Goal: Information Seeking & Learning: Learn about a topic

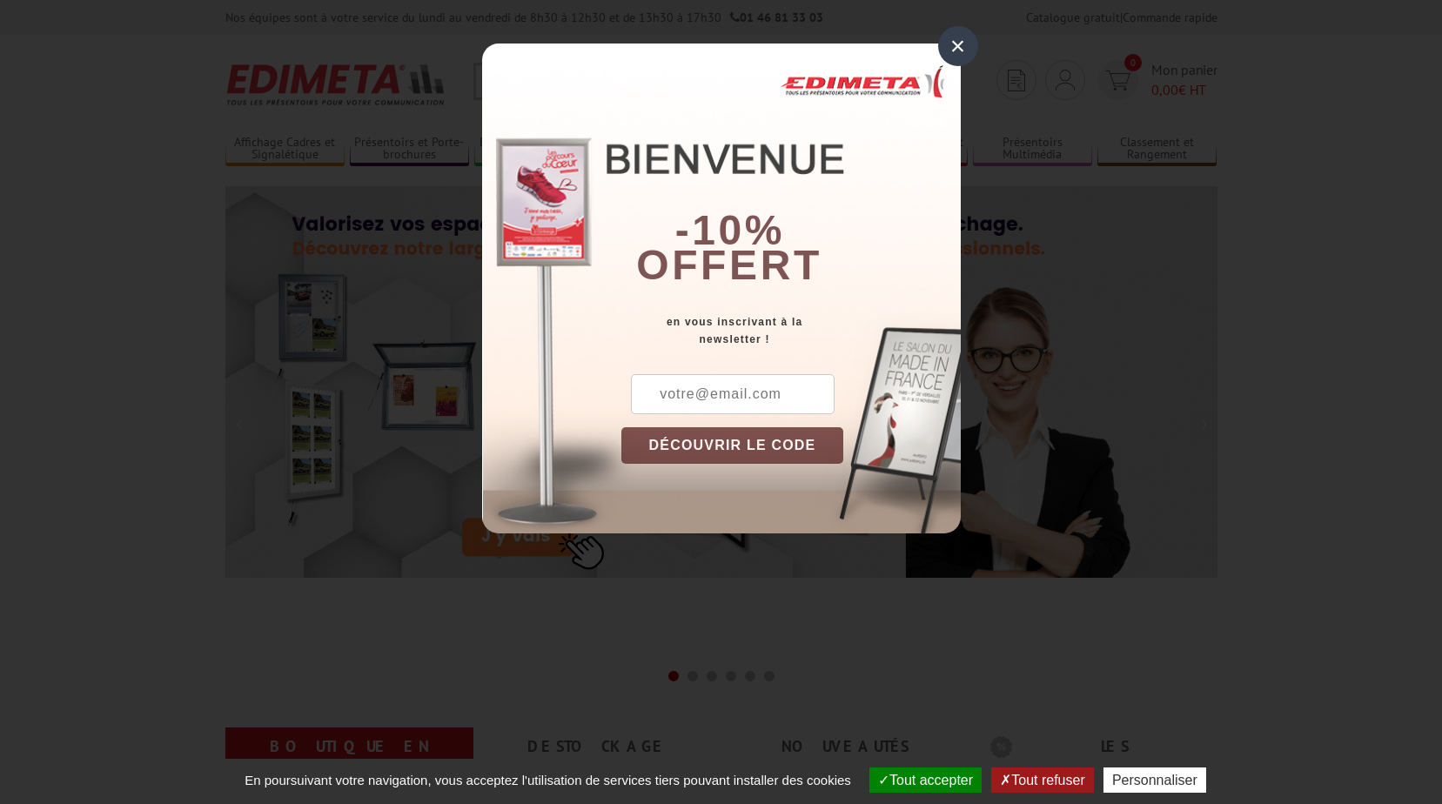
click at [957, 46] on div "×" at bounding box center [958, 46] width 40 height 40
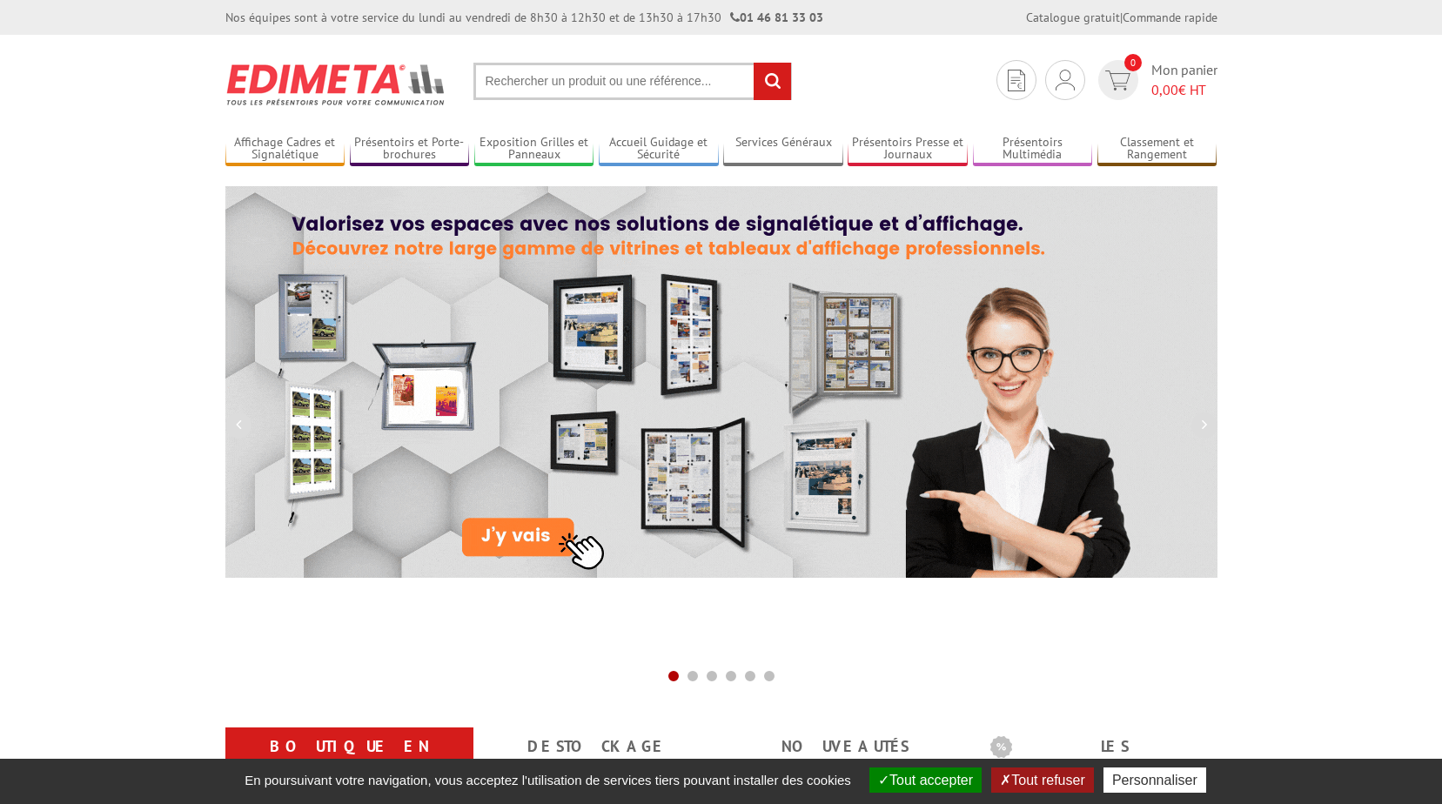
click at [521, 73] on input "text" at bounding box center [632, 81] width 318 height 37
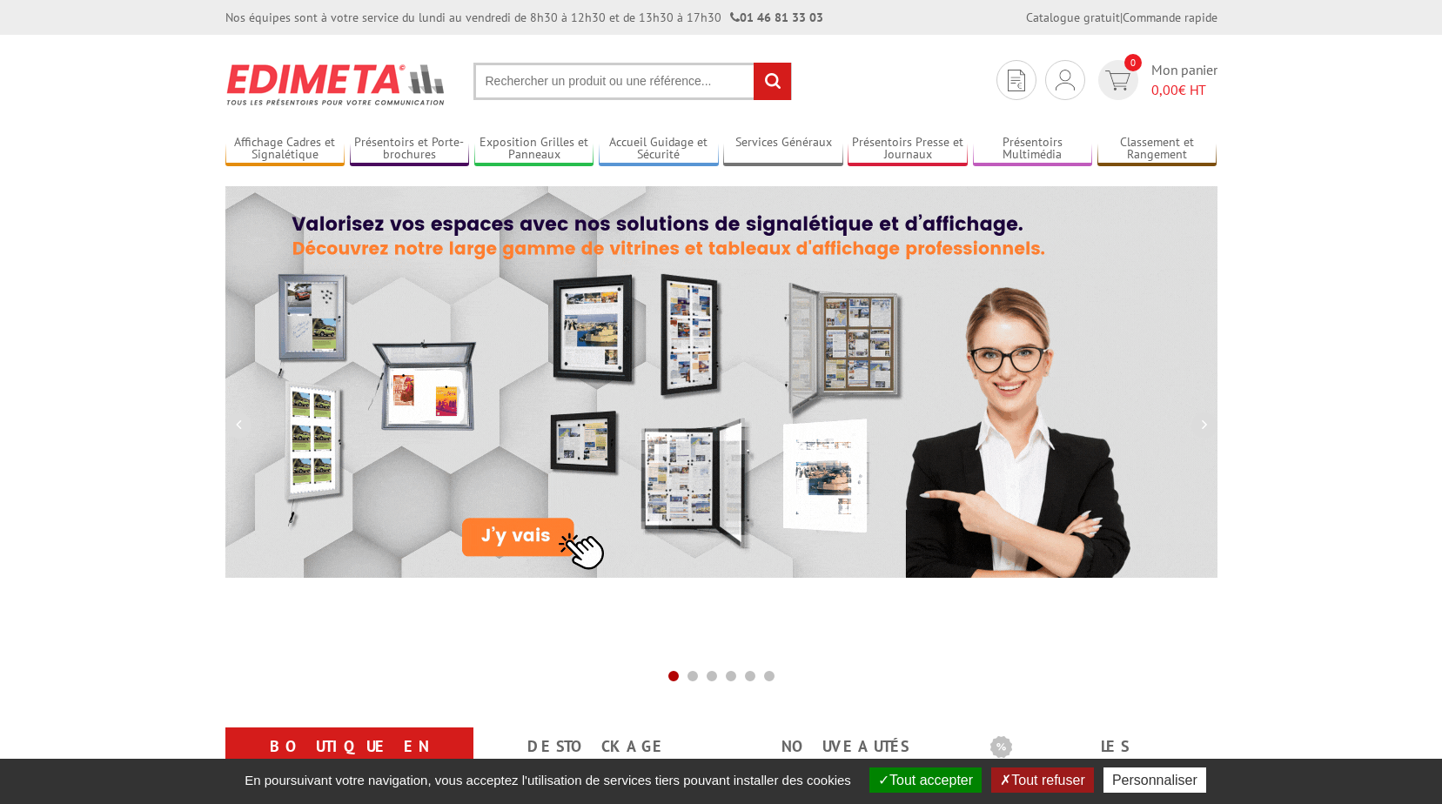
click at [520, 85] on input "text" at bounding box center [632, 81] width 318 height 37
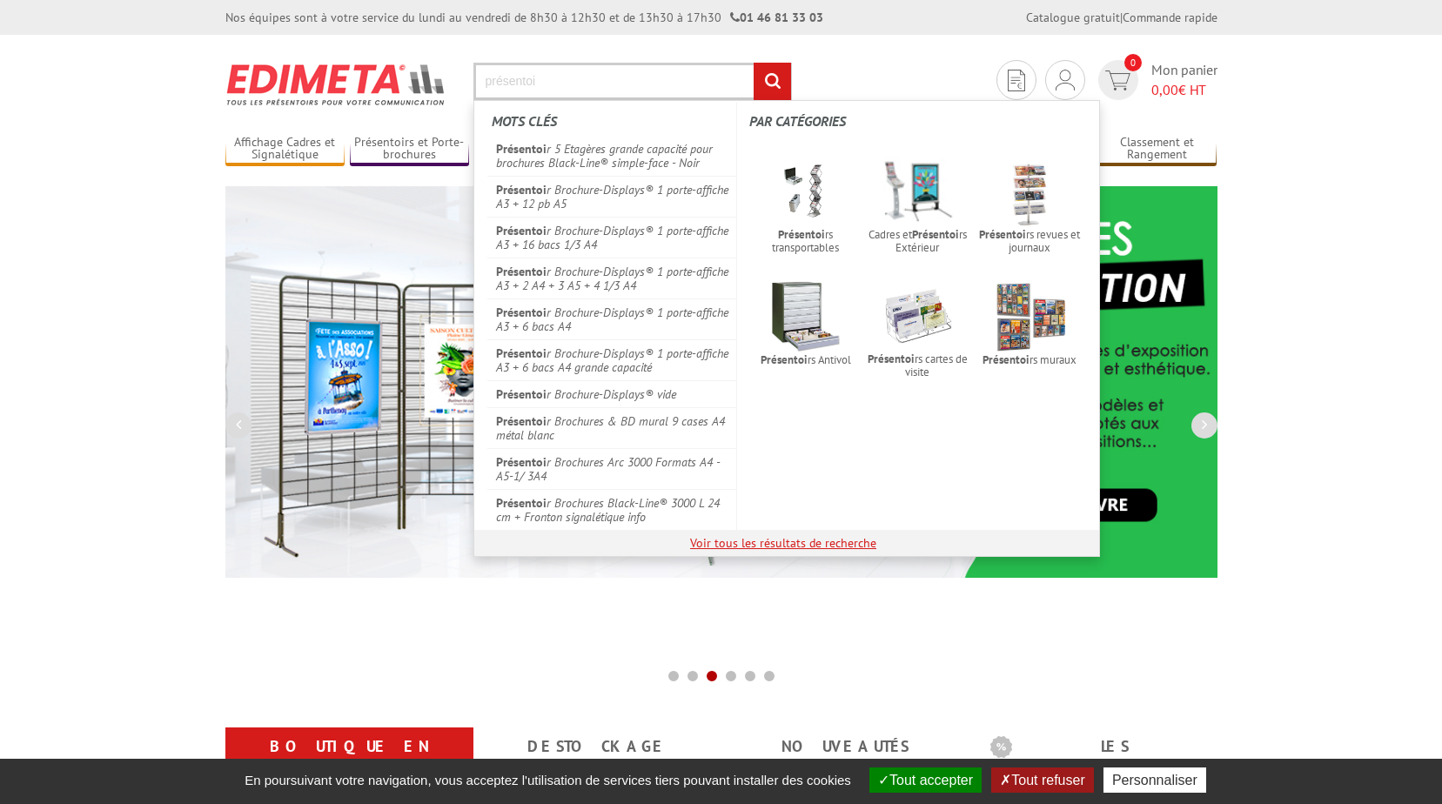
type input "présentoi"
click at [696, 547] on link "Voir tous les résultats de recherche" at bounding box center [783, 543] width 186 height 16
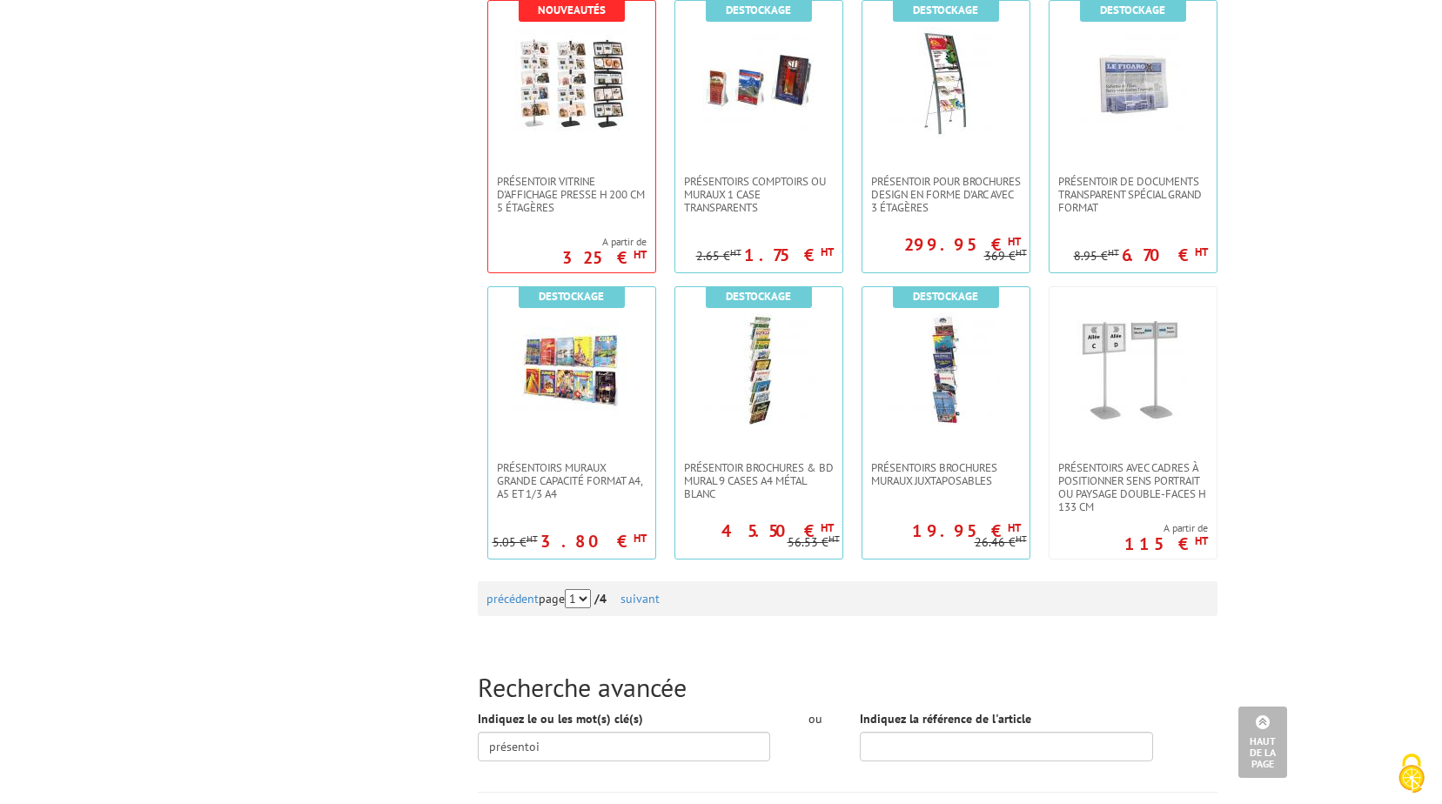
scroll to position [1566, 0]
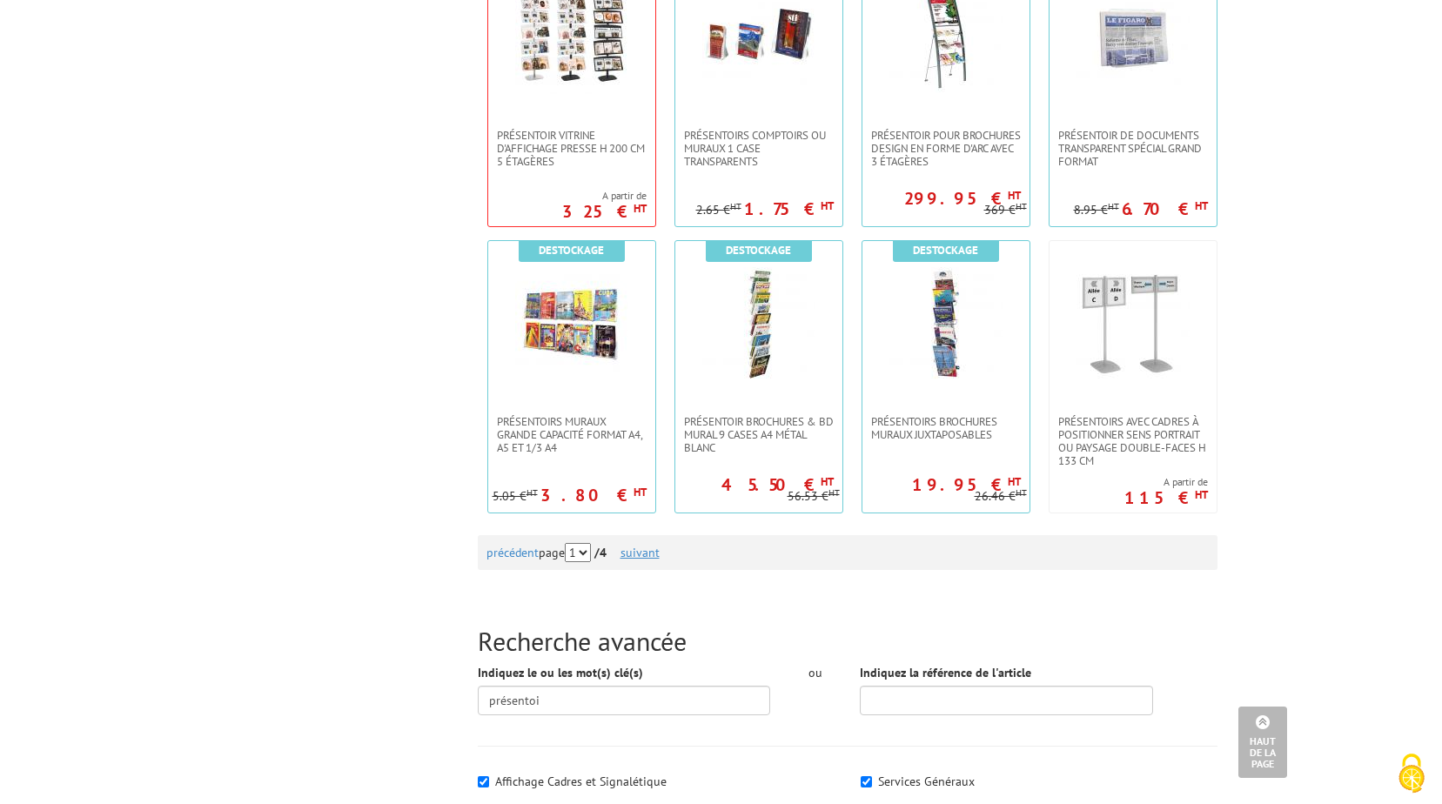
click at [645, 555] on link "suivant" at bounding box center [639, 553] width 39 height 16
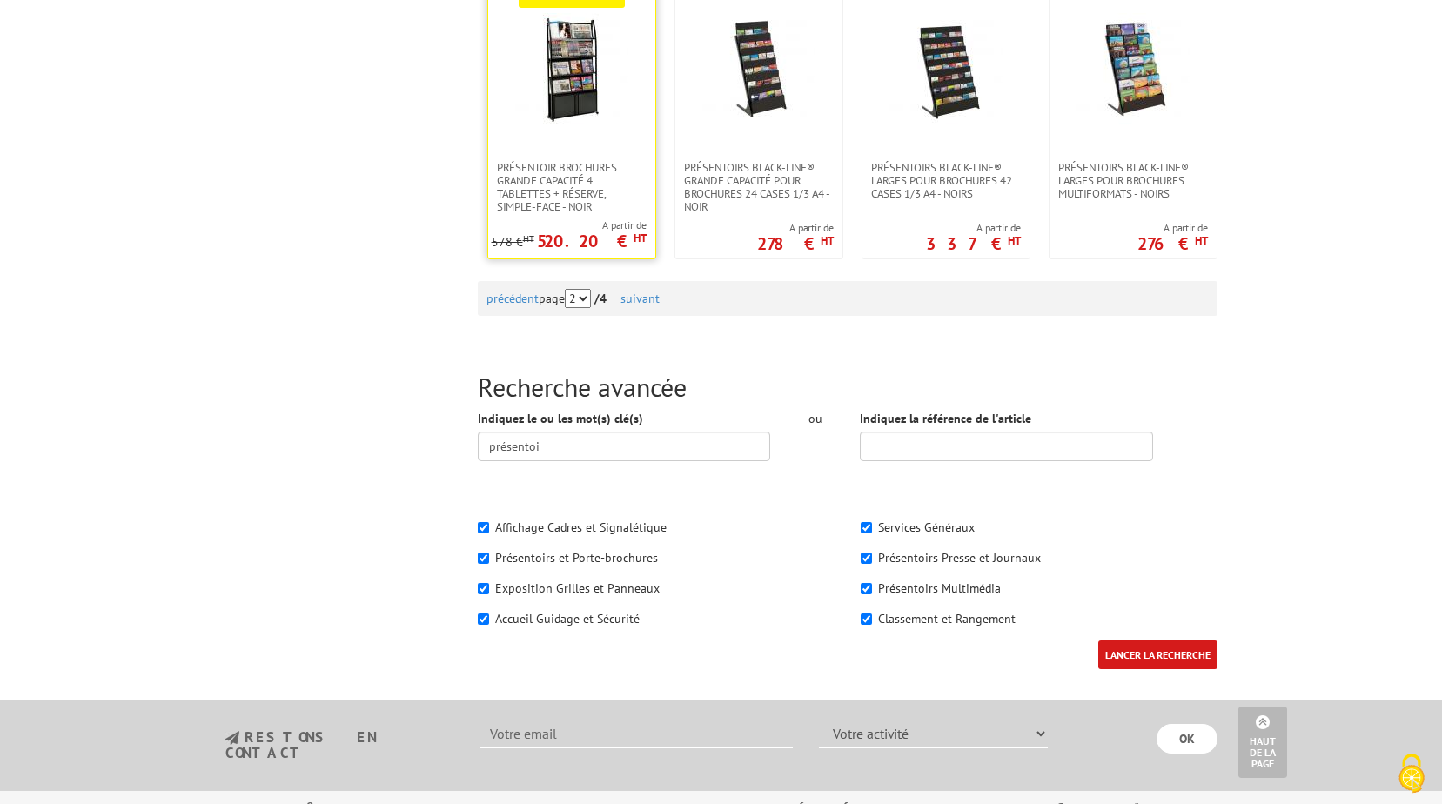
scroll to position [1827, 0]
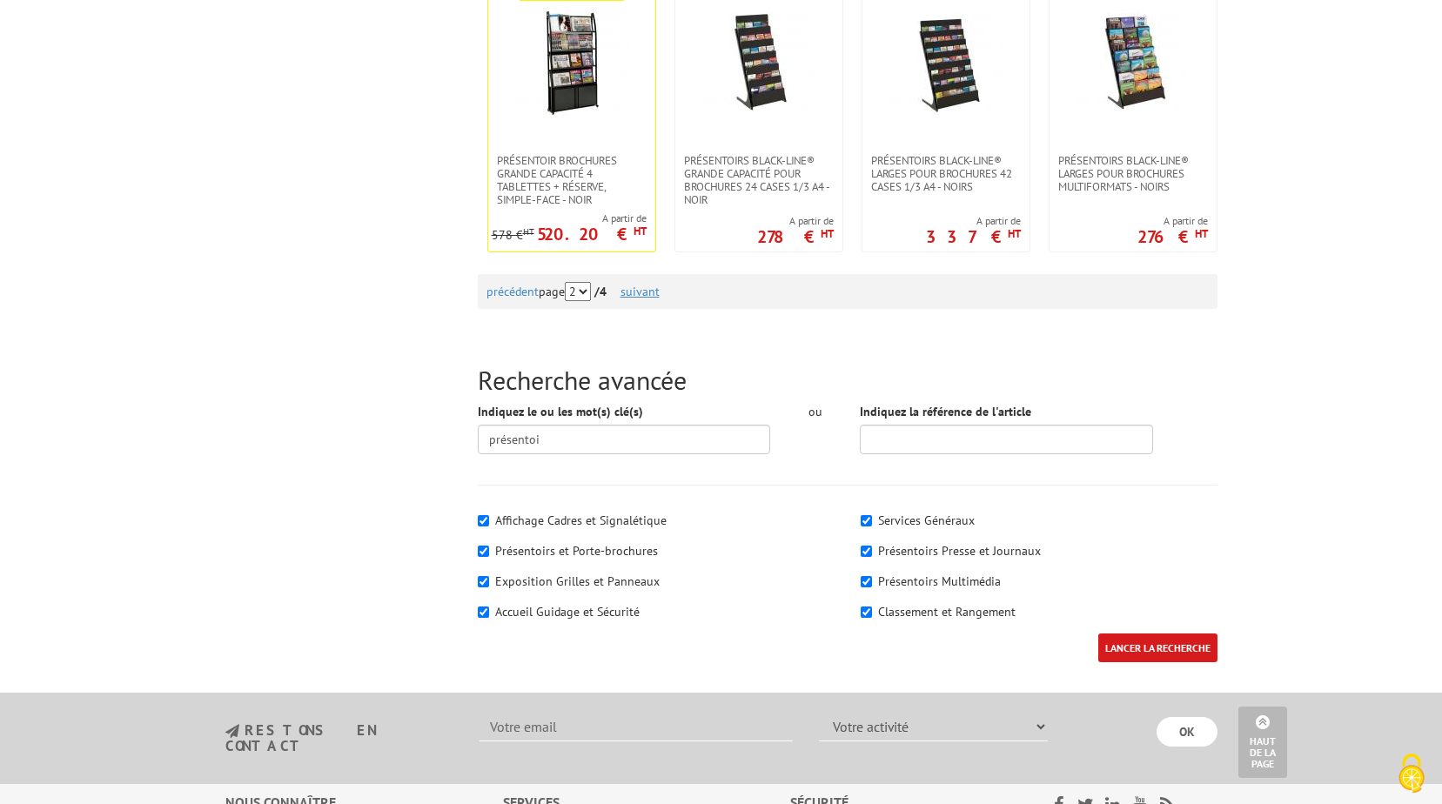
click at [642, 289] on link "suivant" at bounding box center [639, 292] width 39 height 16
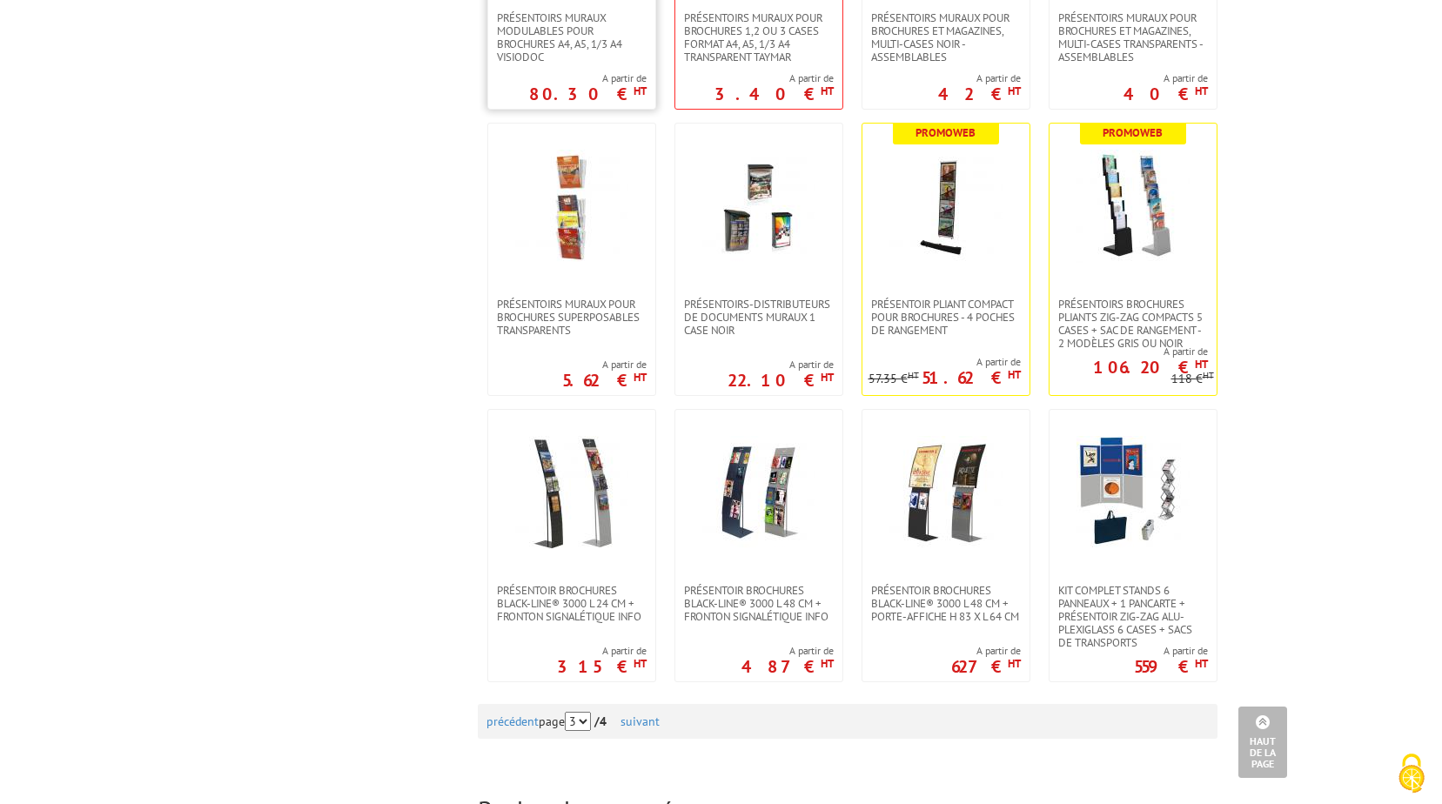
scroll to position [1740, 0]
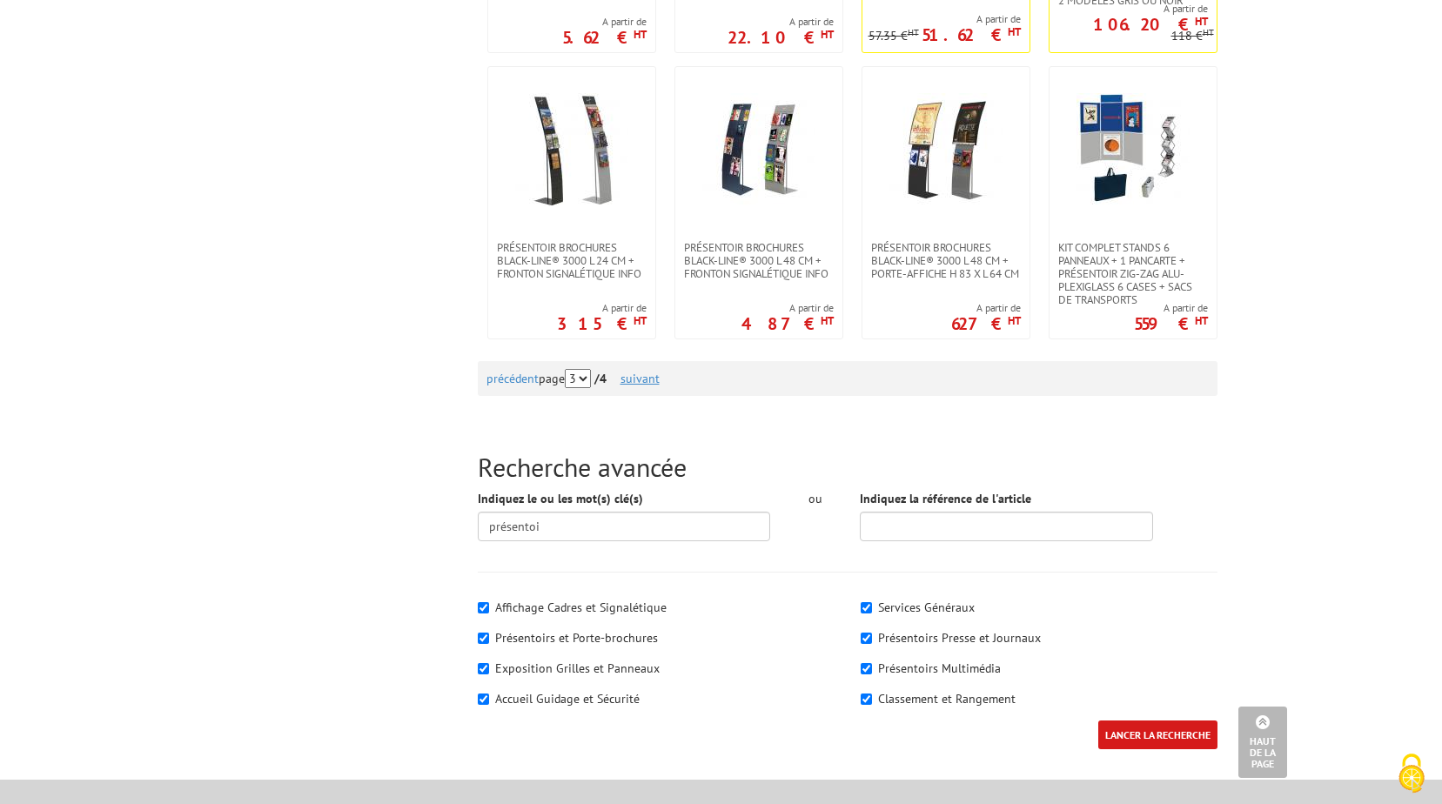
click at [648, 378] on link "suivant" at bounding box center [639, 379] width 39 height 16
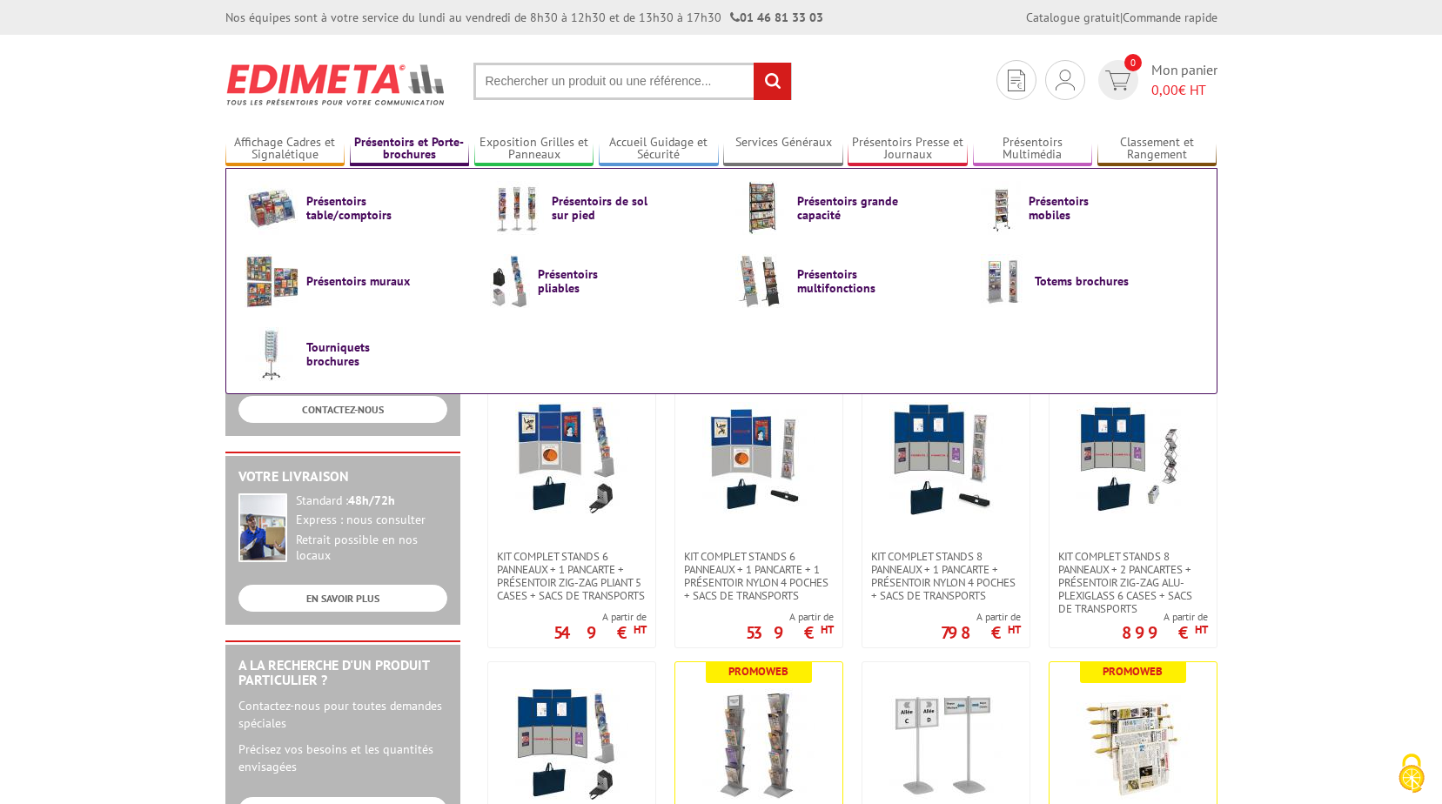
click at [408, 145] on link "Présentoirs et Porte-brochures" at bounding box center [410, 149] width 120 height 29
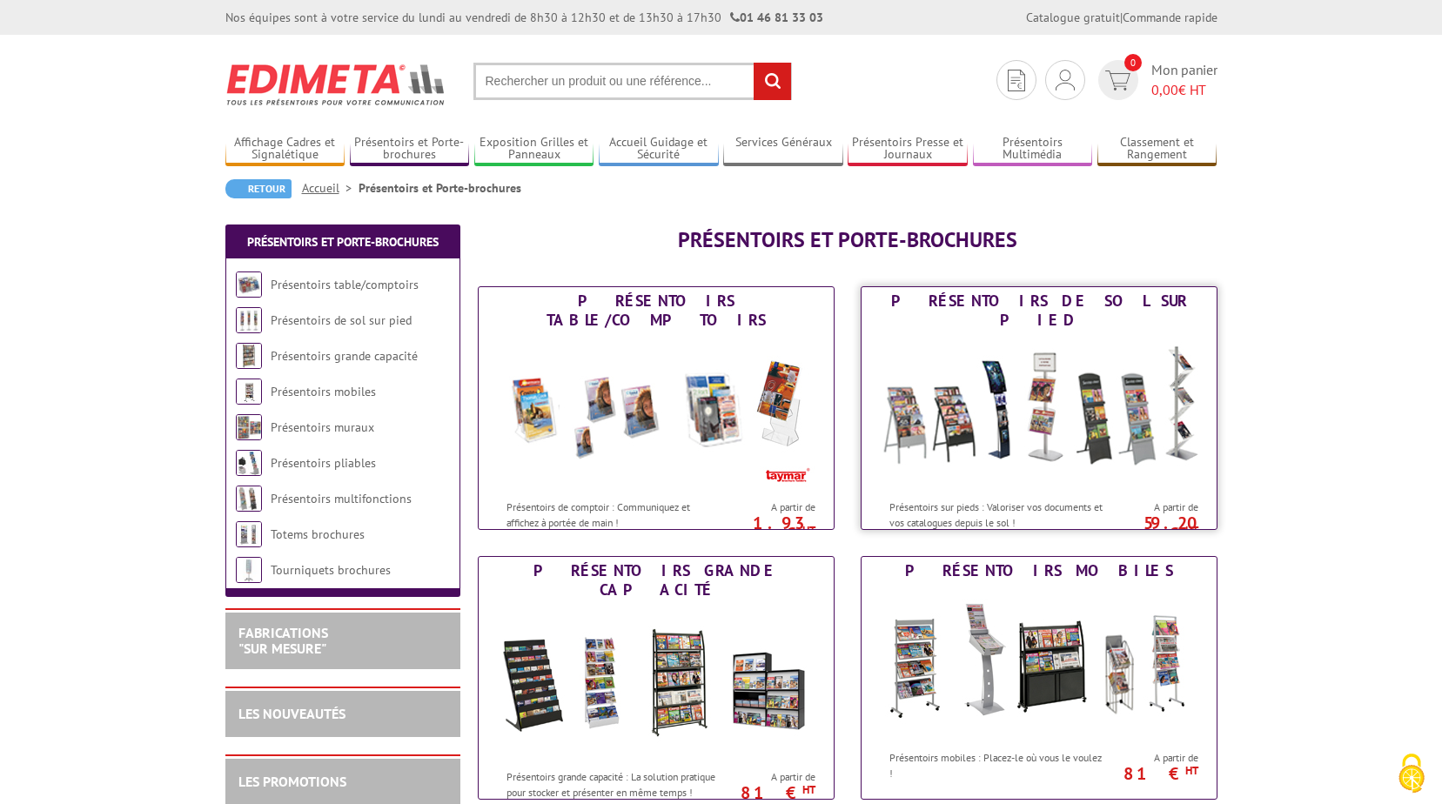
click at [895, 367] on img at bounding box center [1039, 412] width 322 height 157
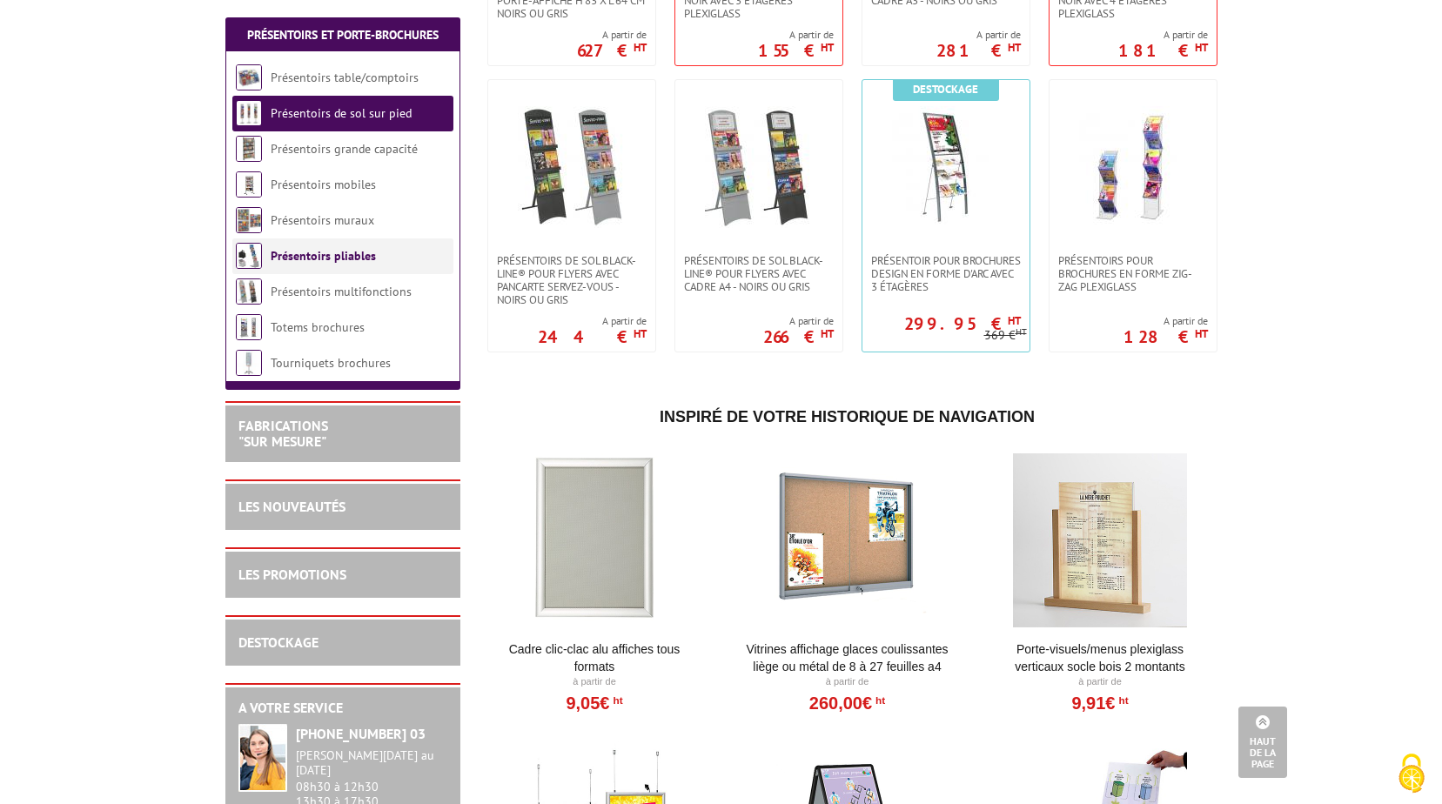
scroll to position [2349, 0]
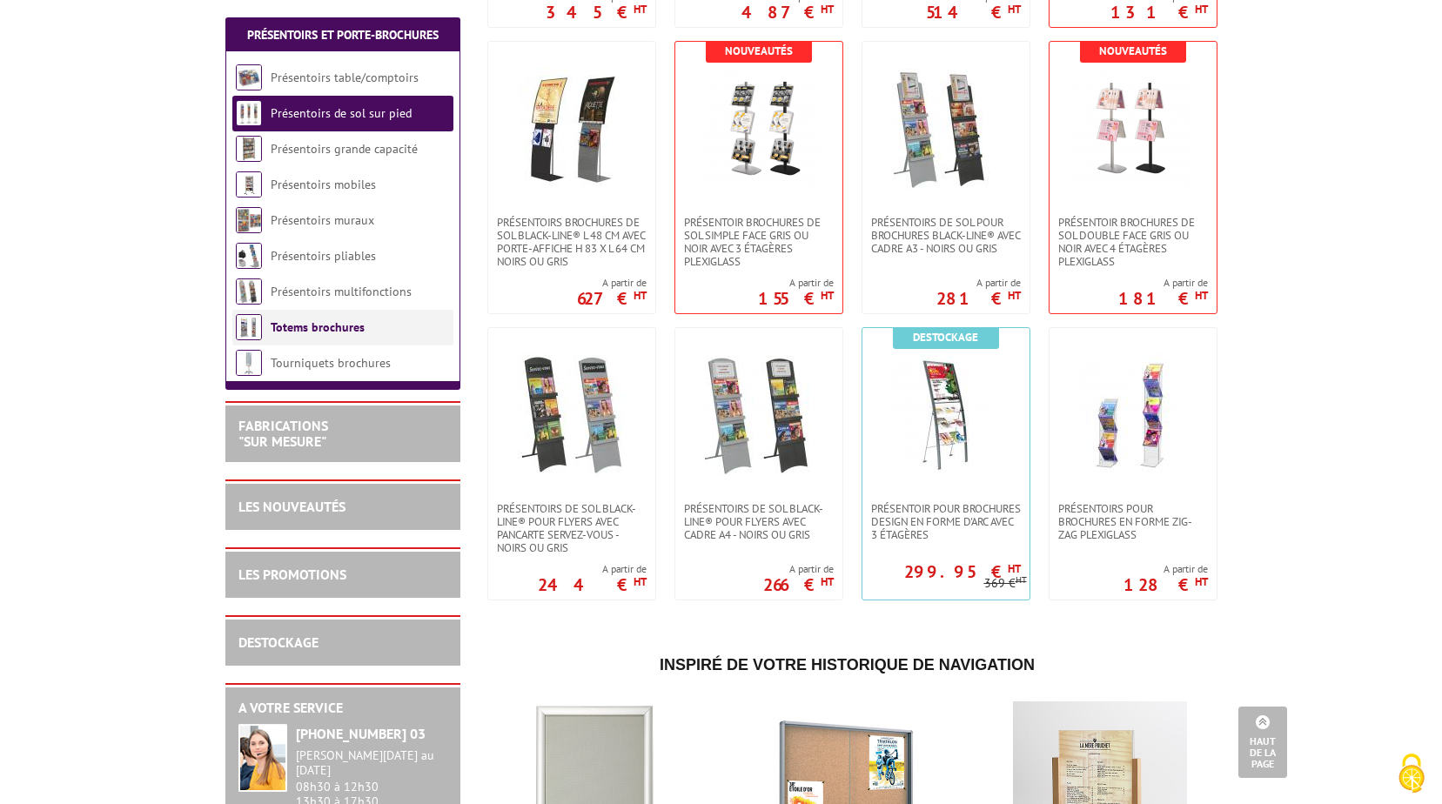
click at [291, 324] on link "Totems brochures" at bounding box center [318, 327] width 94 height 16
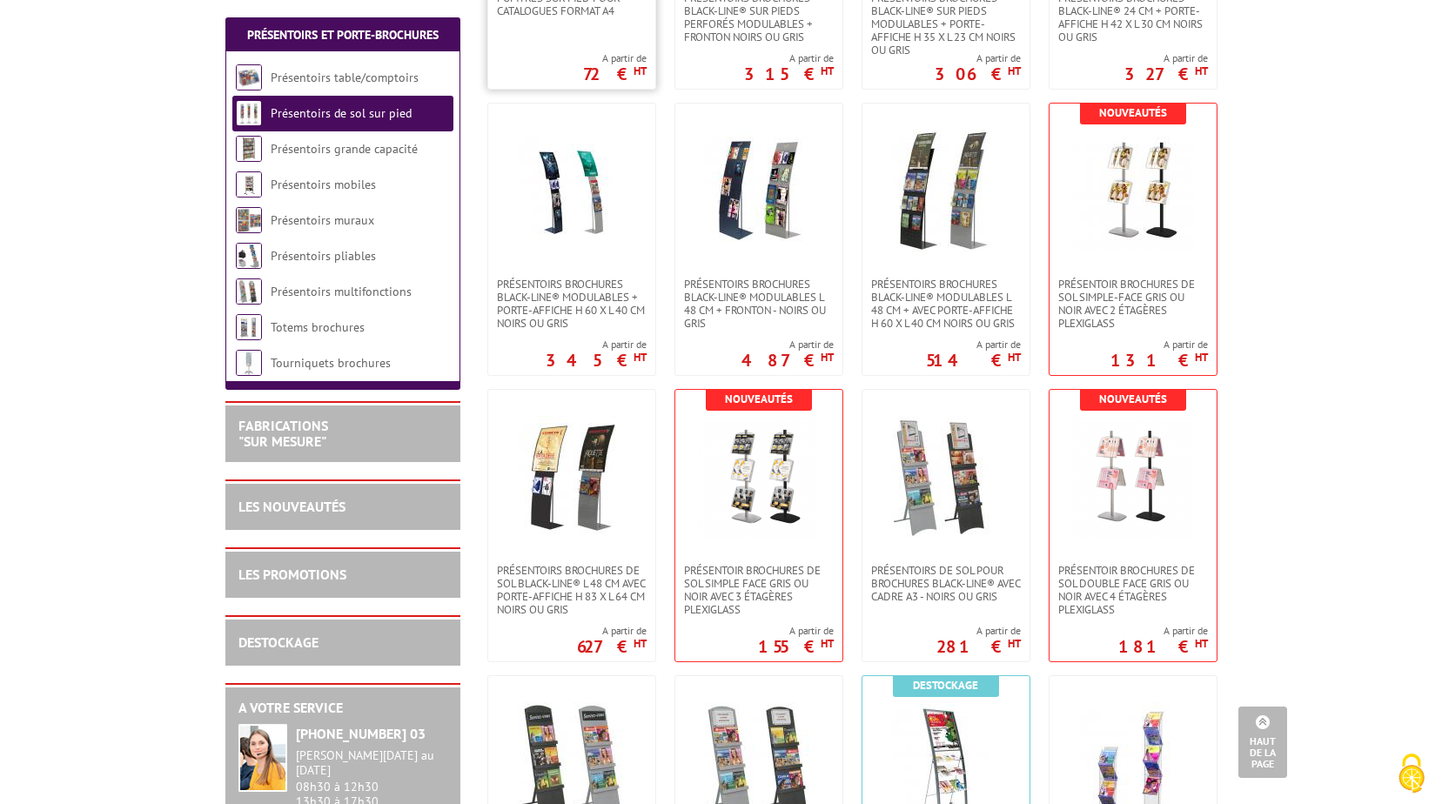
scroll to position [1479, 0]
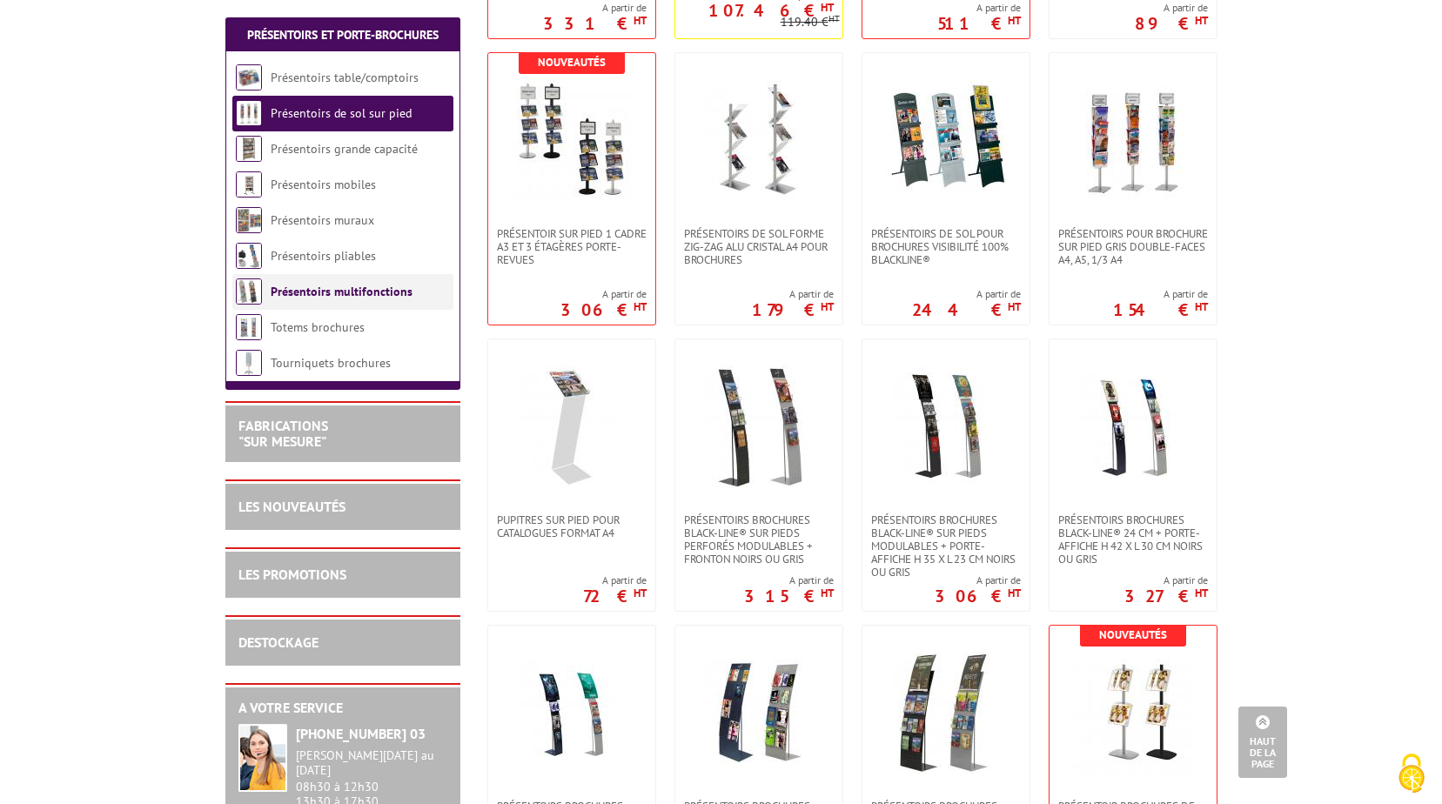
click at [300, 300] on li "Présentoirs multifonctions" at bounding box center [342, 292] width 221 height 36
click at [306, 299] on li "Présentoirs multifonctions" at bounding box center [342, 292] width 221 height 36
click at [312, 278] on li "Présentoirs multifonctions" at bounding box center [342, 292] width 221 height 36
drag, startPoint x: 312, startPoint y: 278, endPoint x: 295, endPoint y: 262, distance: 24.0
click at [295, 262] on link "Présentoirs pliables" at bounding box center [323, 256] width 105 height 16
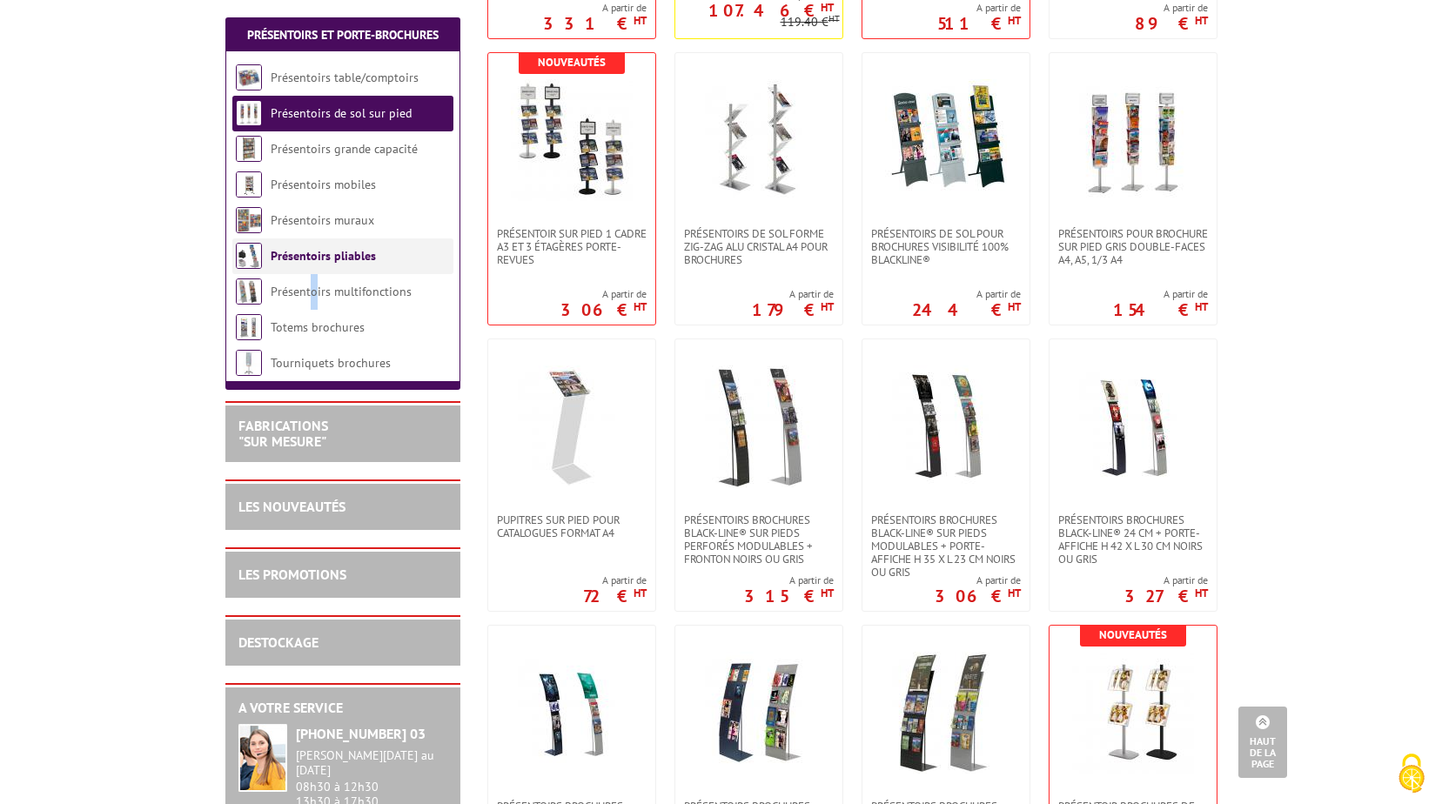
click at [292, 261] on link "Présentoirs pliables" at bounding box center [323, 256] width 105 height 16
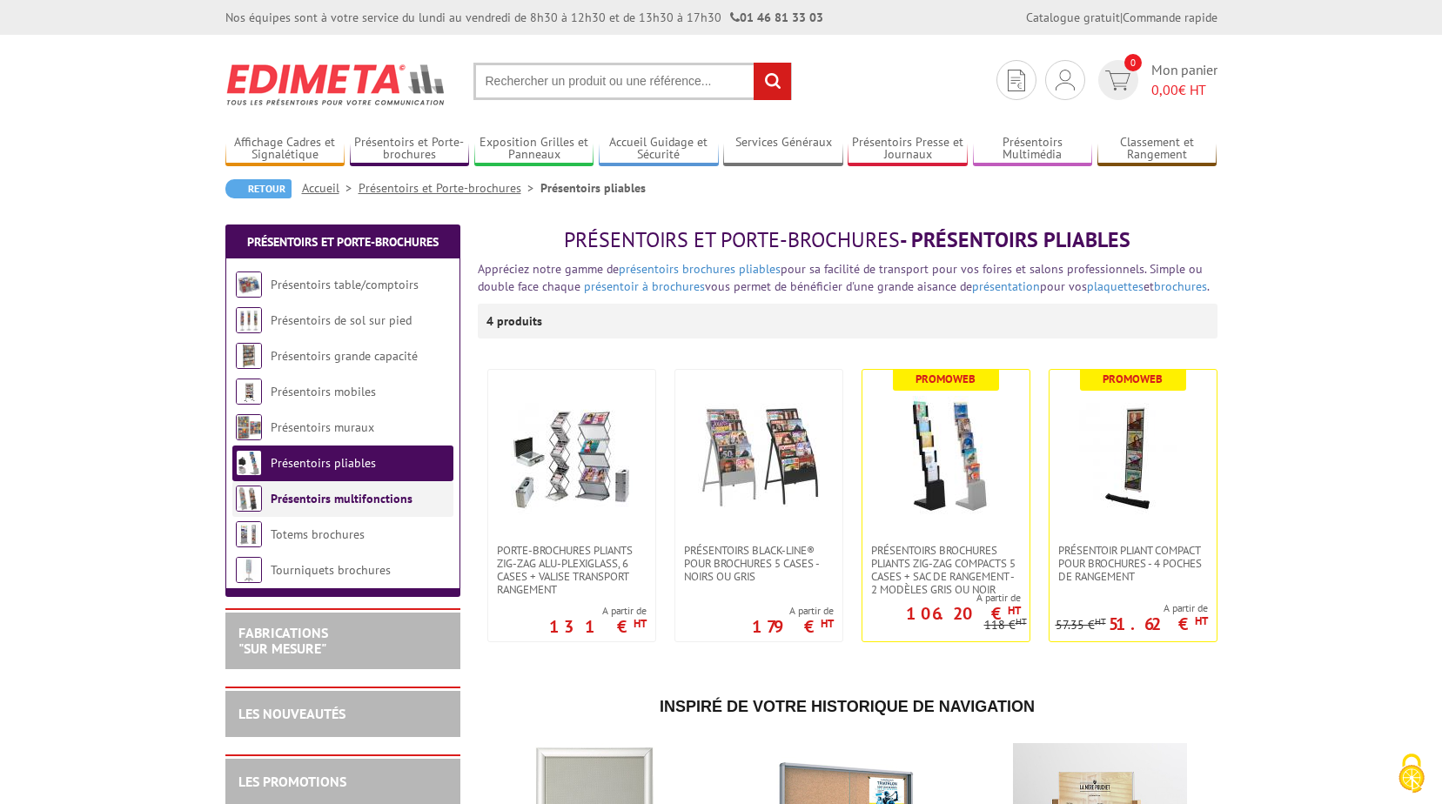
click at [338, 500] on link "Présentoirs multifonctions" at bounding box center [342, 499] width 142 height 16
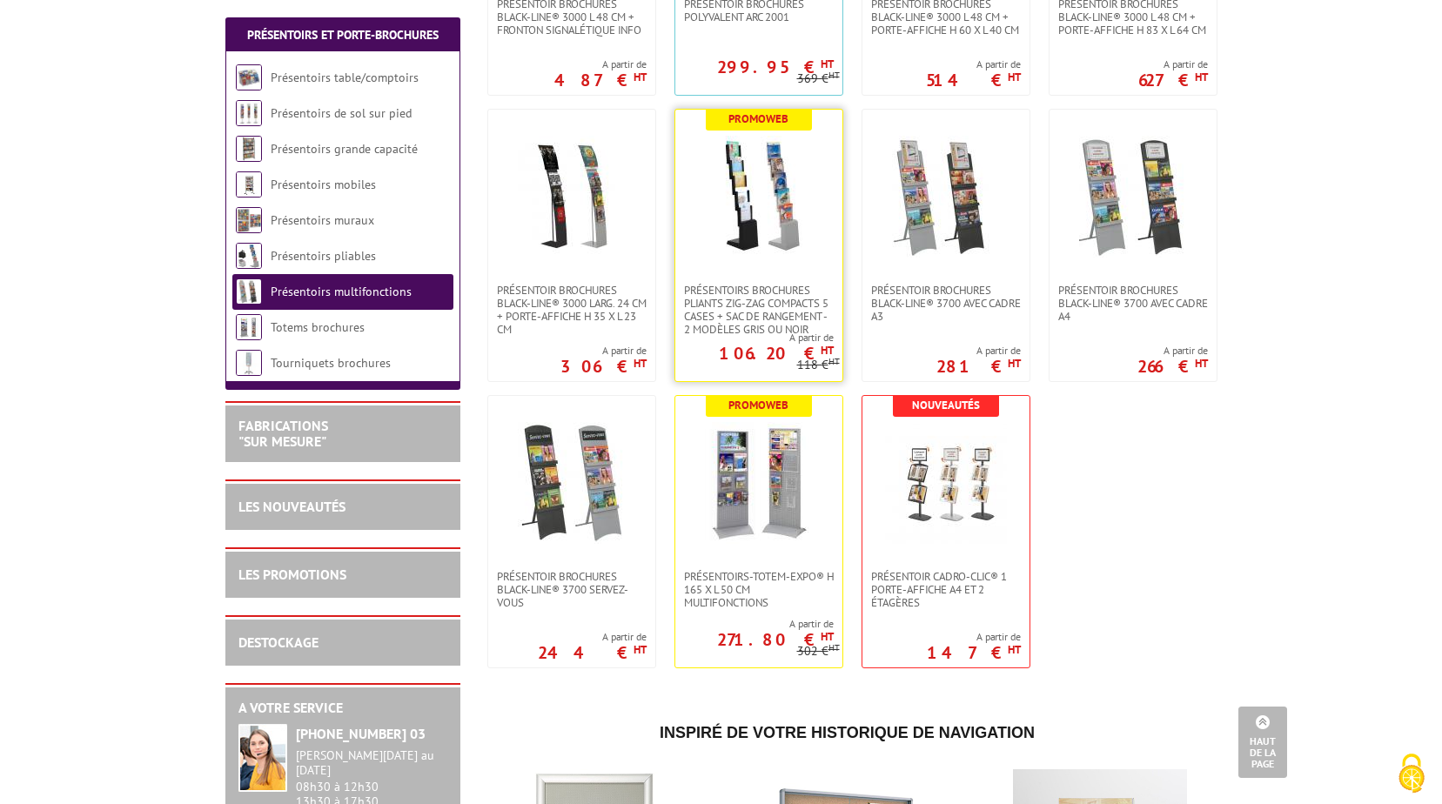
scroll to position [870, 0]
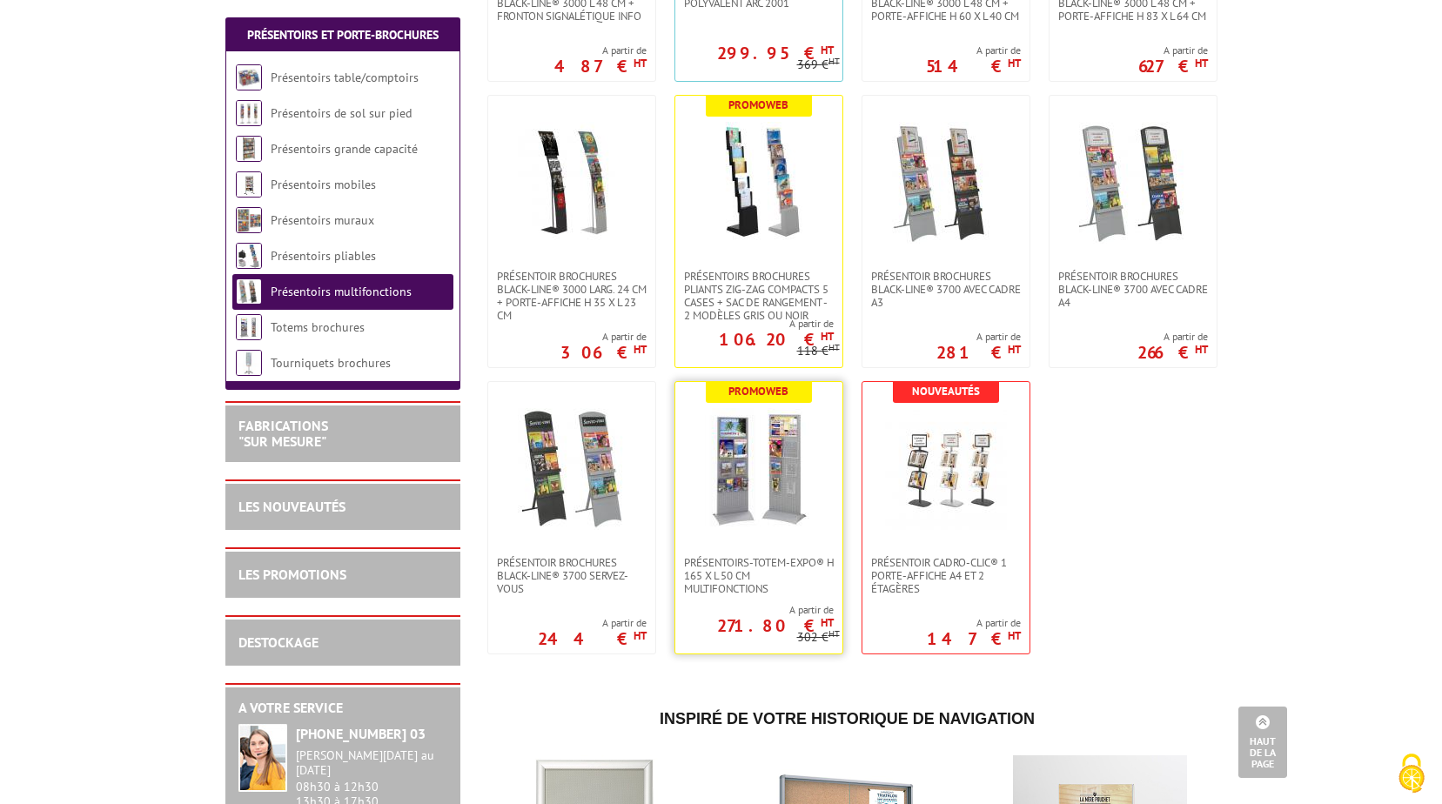
click at [746, 424] on img at bounding box center [759, 469] width 122 height 122
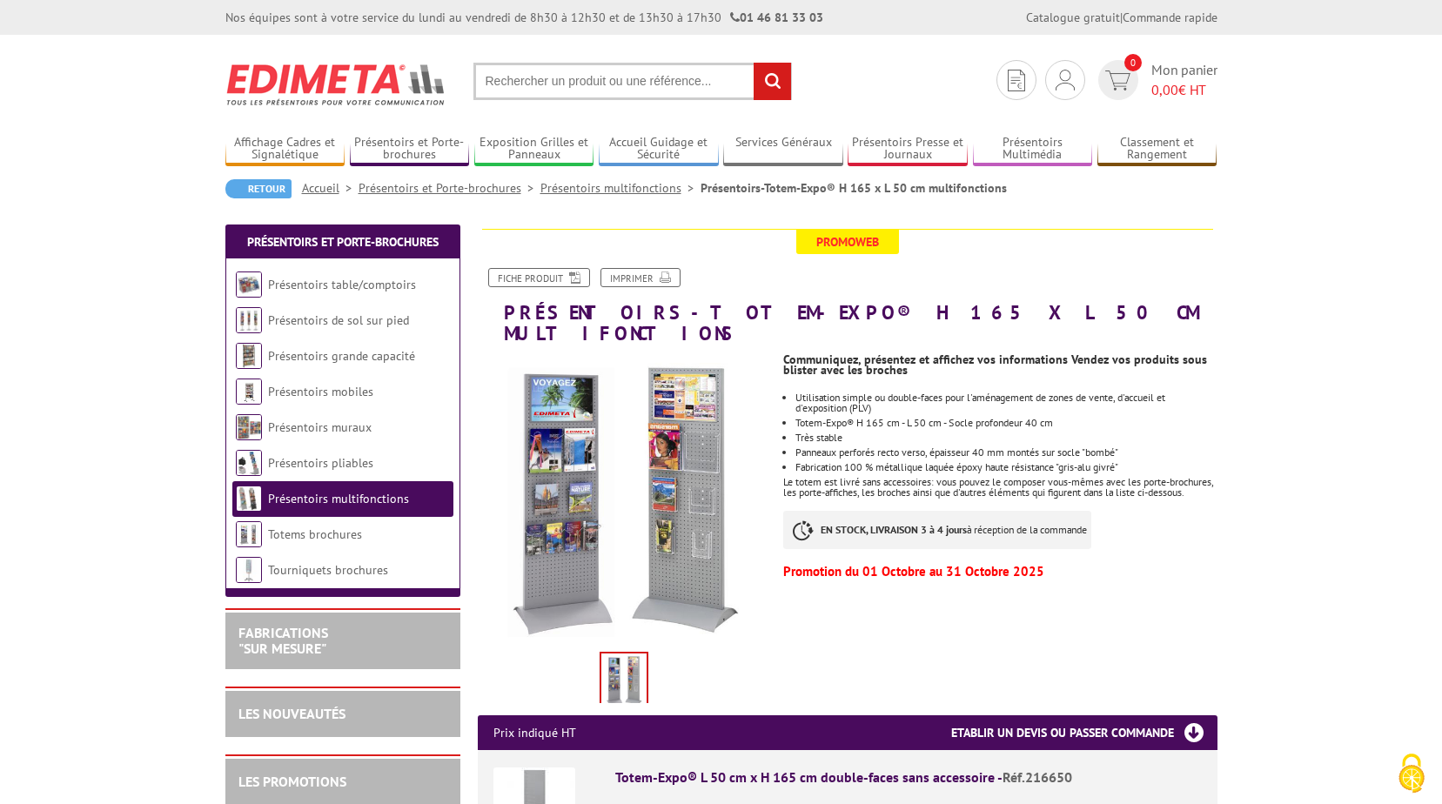
click at [504, 78] on input "text" at bounding box center [632, 81] width 318 height 37
type input "212133u"
click at [753, 63] on input "rechercher" at bounding box center [771, 81] width 37 height 37
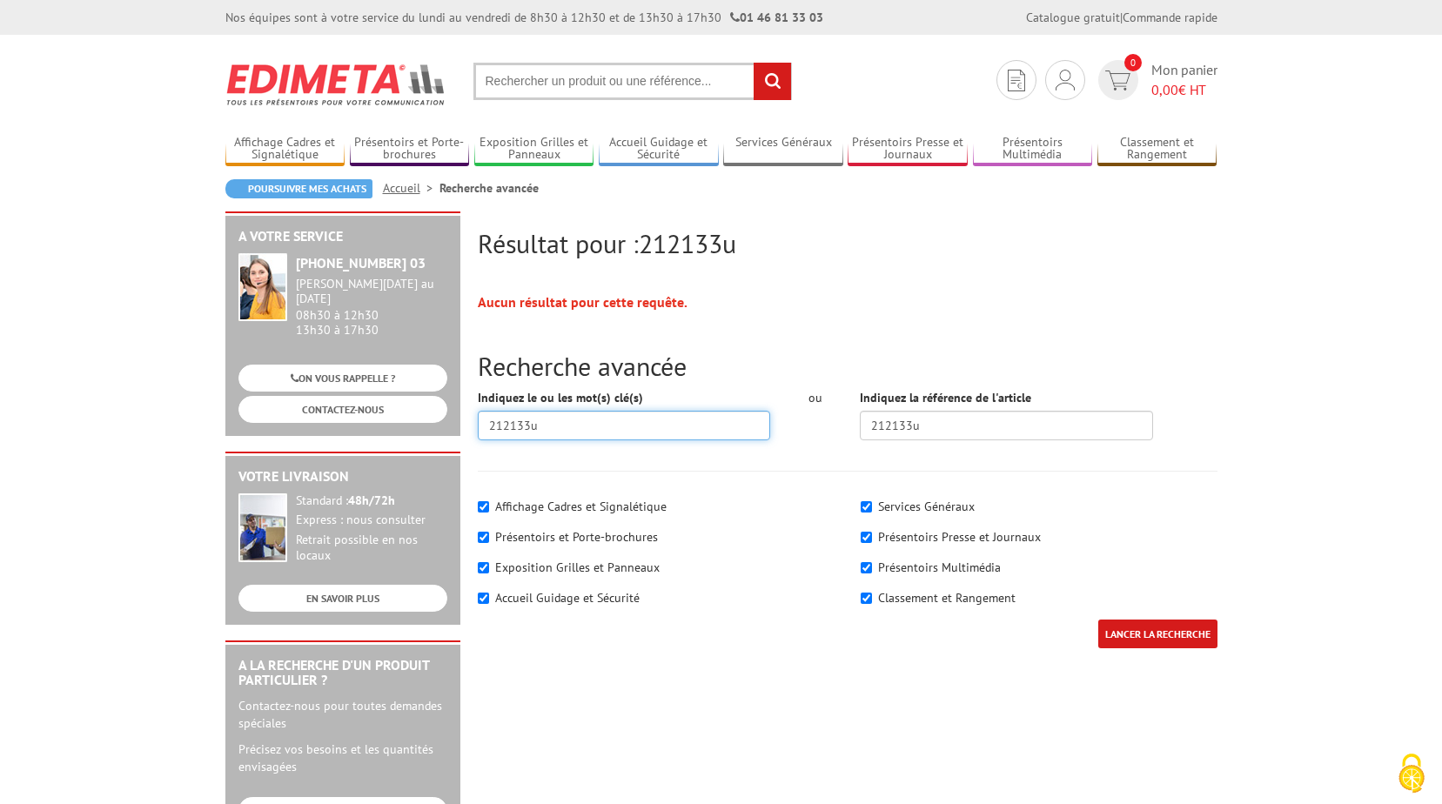
click at [552, 423] on input "212133u" at bounding box center [624, 426] width 293 height 30
type input "212133q"
click at [1098, 619] on input "LANCER LA RECHERCHE" at bounding box center [1157, 633] width 119 height 29
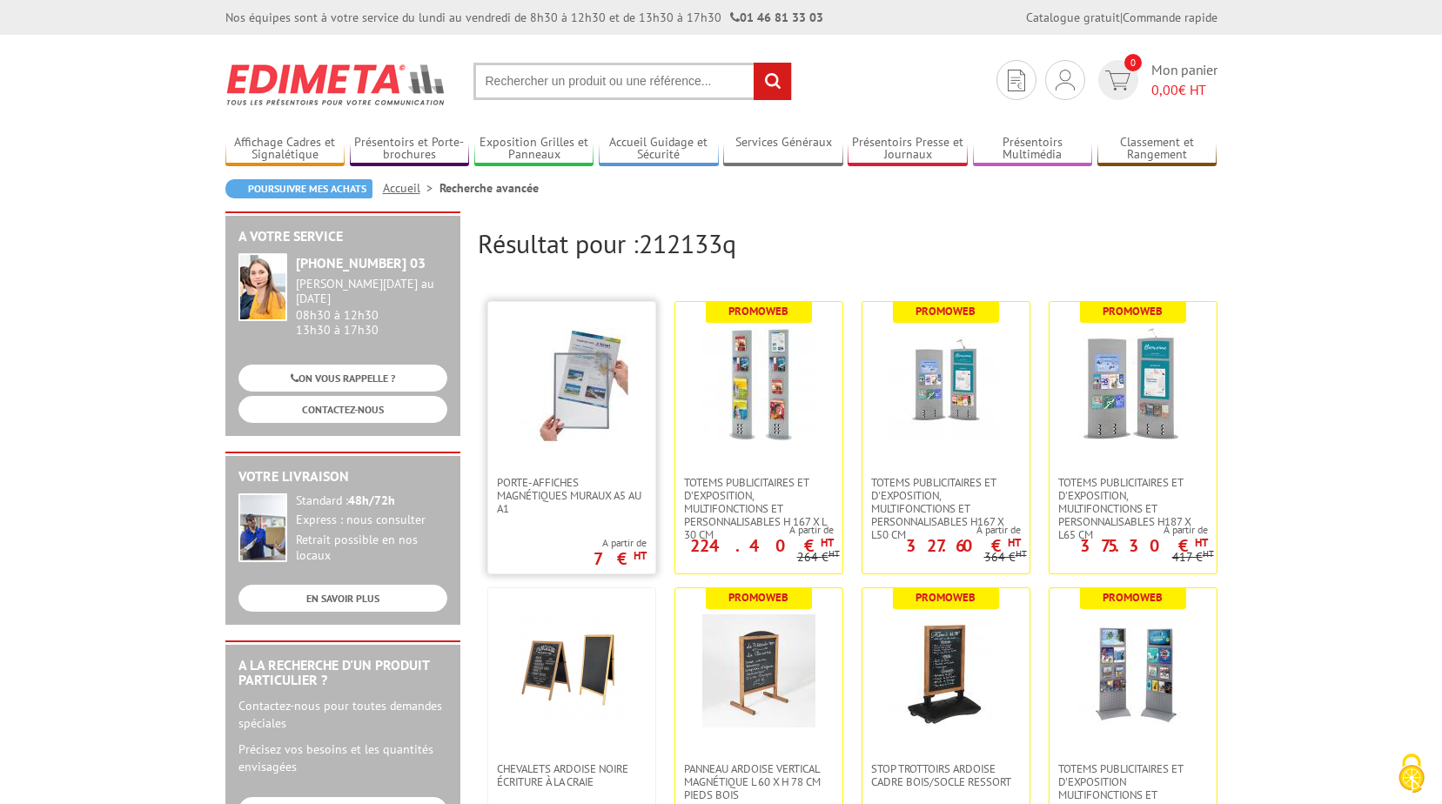
click at [585, 391] on img at bounding box center [571, 384] width 113 height 113
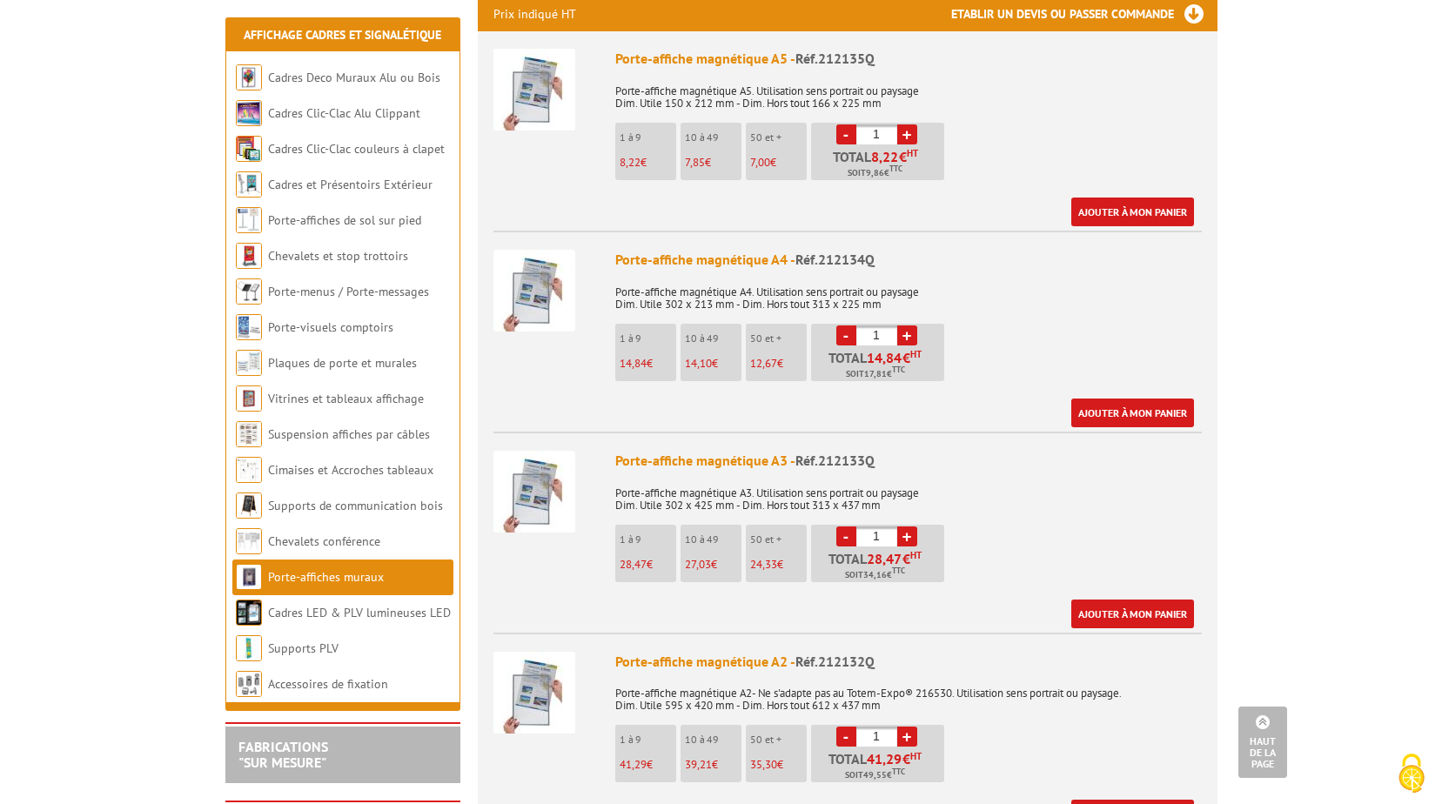
scroll to position [696, 0]
